Goal: Navigation & Orientation: Find specific page/section

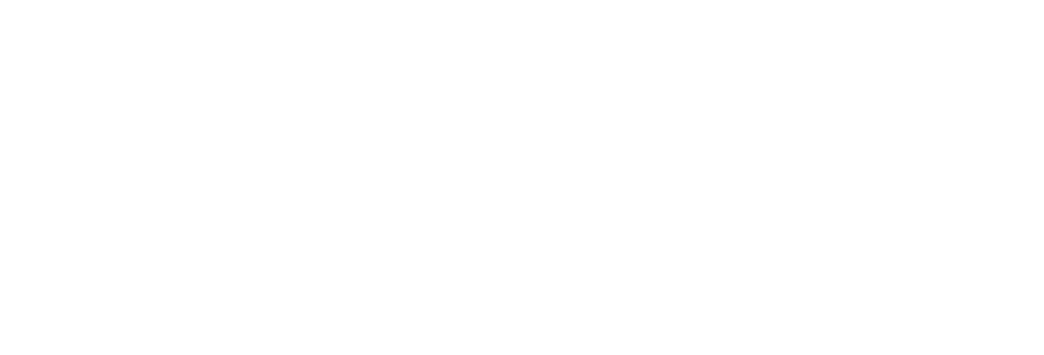
click at [451, 187] on div at bounding box center [522, 177] width 1044 height 355
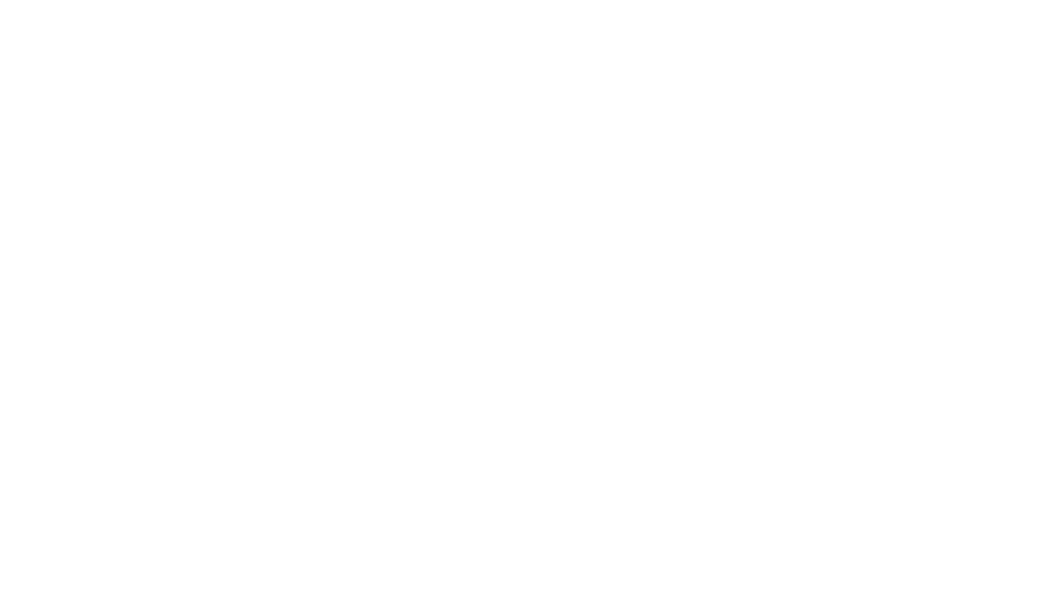
click at [562, 157] on div at bounding box center [522, 297] width 1044 height 594
click at [269, 179] on div at bounding box center [522, 297] width 1044 height 594
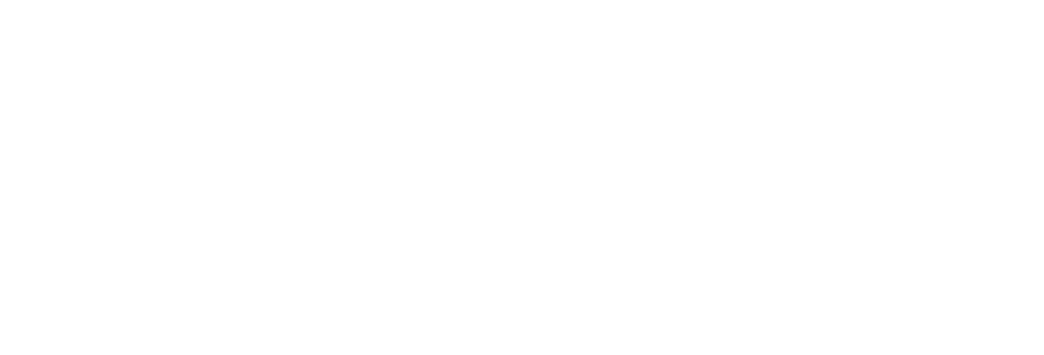
click at [269, 170] on div at bounding box center [522, 177] width 1044 height 355
click at [570, 173] on div at bounding box center [522, 177] width 1044 height 355
